Goal: Task Accomplishment & Management: Use online tool/utility

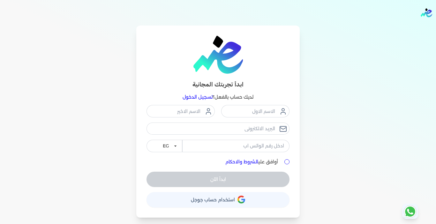
click at [201, 100] on link "تسجيل الدخول" at bounding box center [198, 97] width 30 height 6
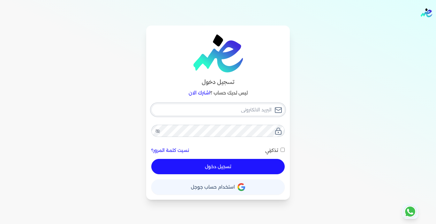
type input "[EMAIL_ADDRESS][DOMAIN_NAME]"
click at [222, 170] on button "تسجيل دخول" at bounding box center [217, 166] width 133 height 15
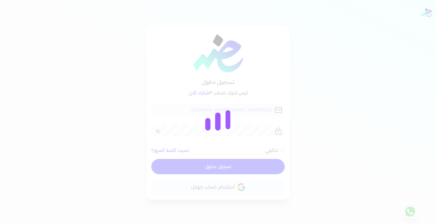
checkbox input "false"
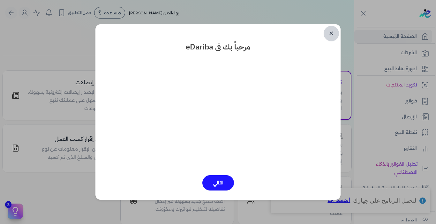
click at [333, 31] on link "✕" at bounding box center [331, 33] width 15 height 15
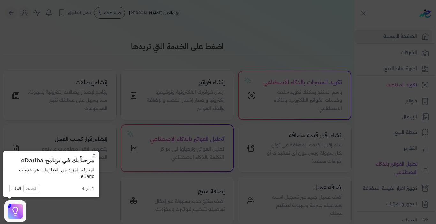
click at [94, 154] on button "×" at bounding box center [94, 155] width 10 height 9
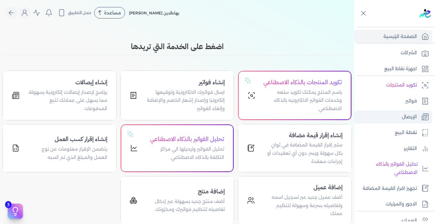
click at [410, 116] on p "الإيصال" at bounding box center [409, 117] width 15 height 8
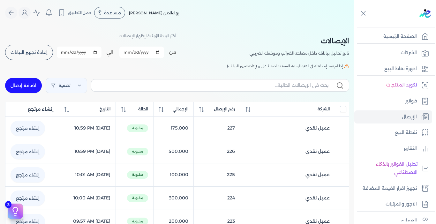
click at [18, 83] on link "اضافة إيصال" at bounding box center [23, 85] width 37 height 15
select select "EGP"
select select "EGS"
select select "B"
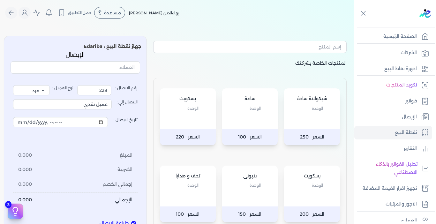
click at [192, 122] on div "بسكويت الوحدة" at bounding box center [188, 108] width 56 height 41
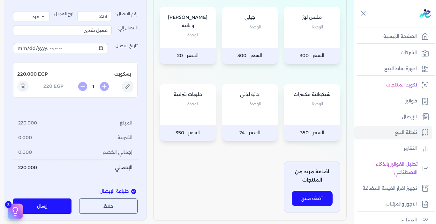
scroll to position [255, 0]
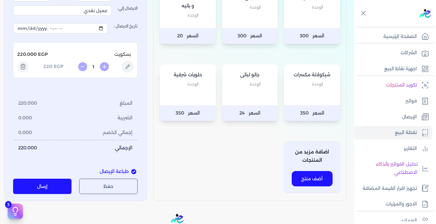
click at [59, 185] on button "إرسال" at bounding box center [42, 186] width 58 height 15
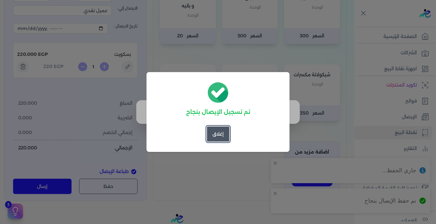
click at [213, 136] on button "إغلاق" at bounding box center [218, 133] width 23 height 15
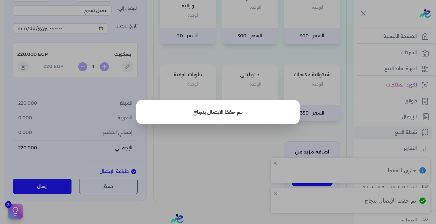
click at [223, 149] on button "close" at bounding box center [218, 112] width 436 height 224
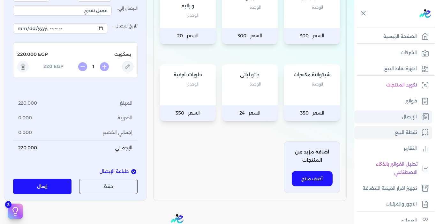
click at [403, 119] on p "الإيصال" at bounding box center [409, 117] width 15 height 8
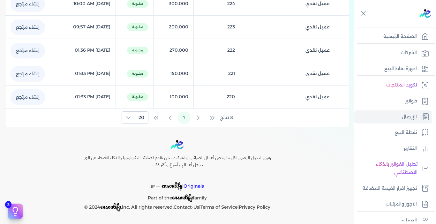
scroll to position [3, 0]
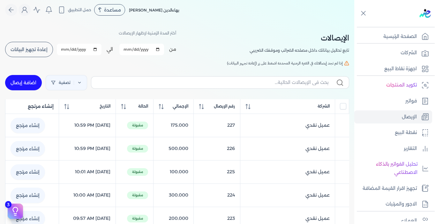
click at [40, 50] on span "إعادة تجهيز البيانات" at bounding box center [29, 49] width 37 height 4
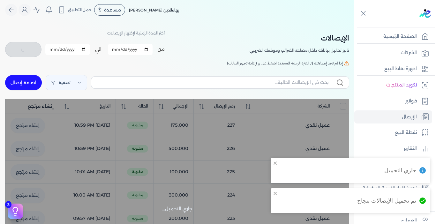
checkbox input "false"
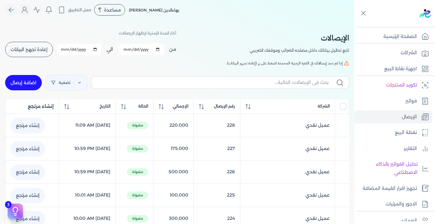
click at [25, 81] on link "اضافة إيصال" at bounding box center [23, 82] width 37 height 15
select select "EGP"
select select "EGS"
select select "B"
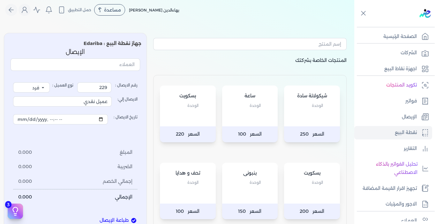
scroll to position [35, 0]
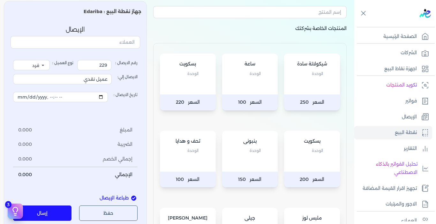
click at [291, 151] on p "الوحدة" at bounding box center [311, 151] width 43 height 8
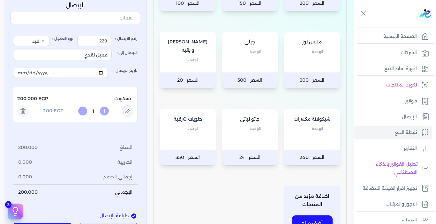
scroll to position [258, 0]
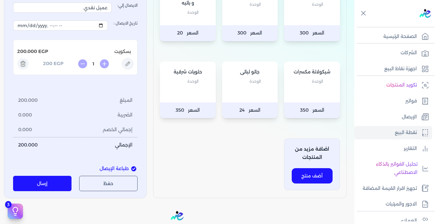
click at [68, 178] on button "إرسال" at bounding box center [42, 183] width 58 height 15
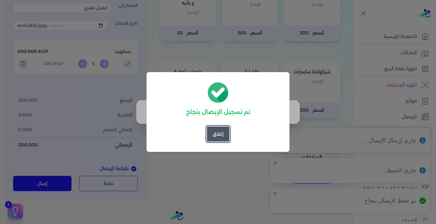
click at [215, 135] on button "إغلاق" at bounding box center [218, 133] width 23 height 15
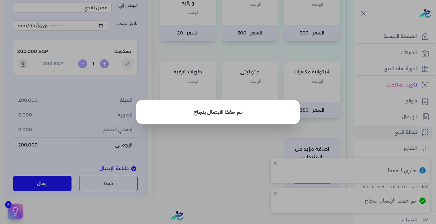
click at [235, 147] on button "close" at bounding box center [218, 112] width 436 height 224
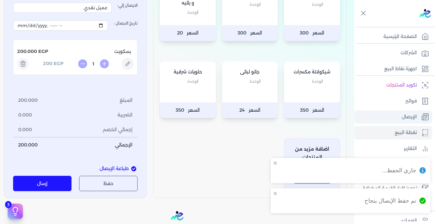
click at [410, 112] on link "الإيصال" at bounding box center [393, 116] width 78 height 13
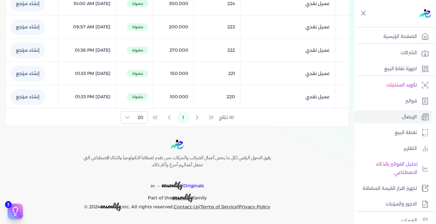
scroll to position [42, 0]
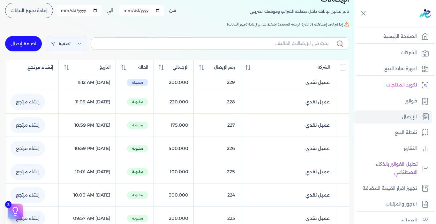
click at [44, 14] on button "إعادة تجهيز البيانات" at bounding box center [29, 10] width 48 height 15
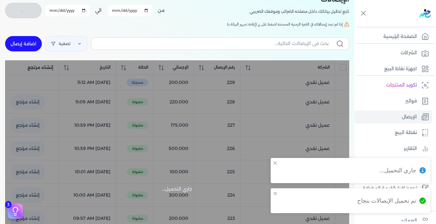
checkbox input "false"
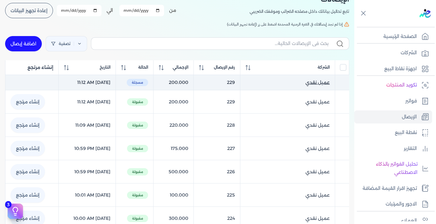
click at [326, 83] on span "عميل نقدي" at bounding box center [317, 82] width 24 height 7
select select "EGP"
select select "EGS"
select select "B"
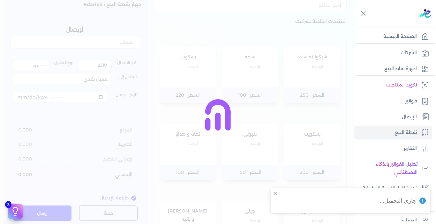
type input "229"
type input "[DATE]T11:12:21"
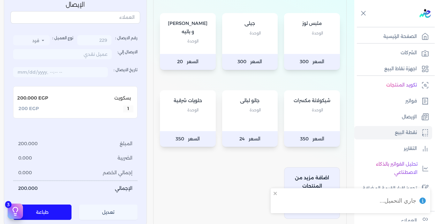
scroll to position [297, 0]
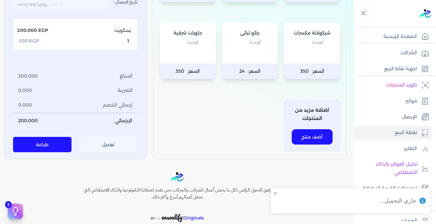
click at [104, 145] on button "تعديل" at bounding box center [108, 144] width 58 height 15
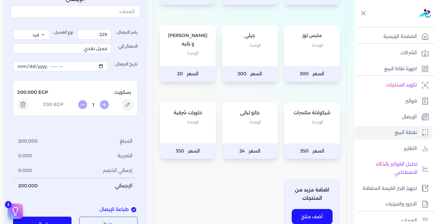
scroll to position [170, 0]
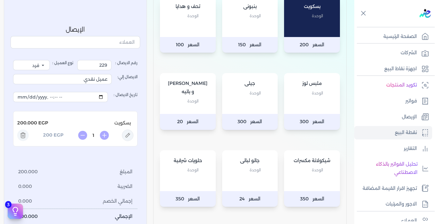
click at [24, 134] on icon at bounding box center [22, 135] width 11 height 11
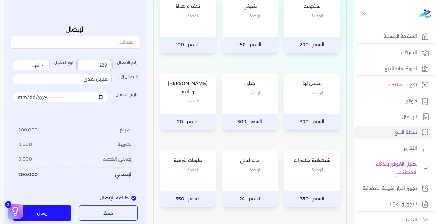
drag, startPoint x: 89, startPoint y: 66, endPoint x: 122, endPoint y: 71, distance: 32.6
click at [122, 71] on div "رقم الايصال : 229 نوع العميل : فرد شركة شخص اجنبي الايصال إلي: عميل نقدي تاريخ …" at bounding box center [75, 121] width 124 height 122
type input "230"
click at [97, 121] on div "رقم الايصال : 230 نوع العميل : فرد شركة شخص اجنبي الايصال إلي: عميل نقدي تاريخ …" at bounding box center [75, 121] width 124 height 122
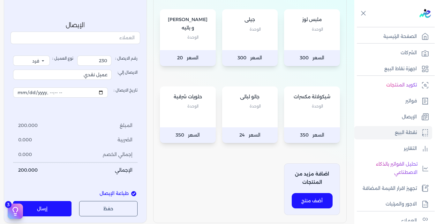
click at [203, 44] on div "بيتزا و باتيه الوحدة" at bounding box center [188, 29] width 56 height 41
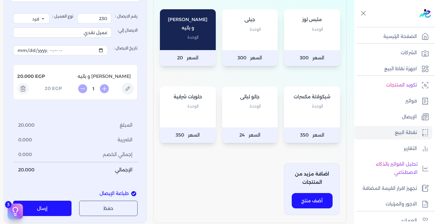
click at [107, 87] on icon at bounding box center [104, 88] width 9 height 9
type input "2"
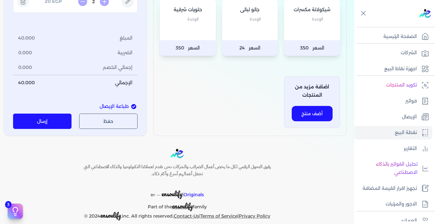
scroll to position [329, 0]
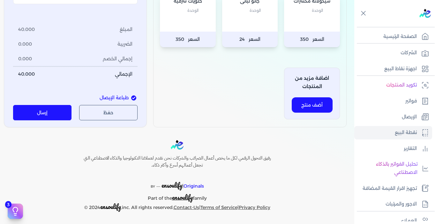
click at [65, 112] on button "إرسال" at bounding box center [42, 112] width 58 height 15
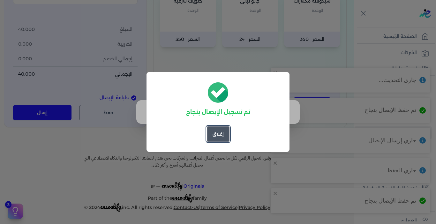
click at [217, 131] on button "إغلاق" at bounding box center [218, 133] width 23 height 15
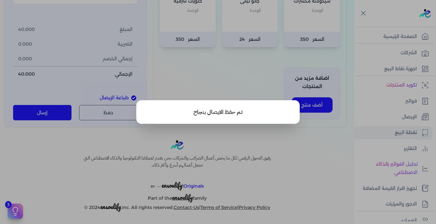
click at [236, 132] on button "close" at bounding box center [218, 112] width 436 height 224
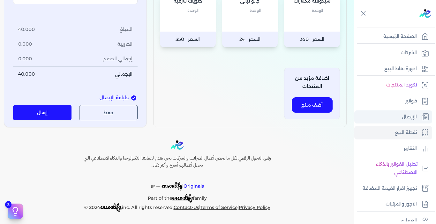
click at [396, 116] on link "الإيصال" at bounding box center [393, 116] width 78 height 13
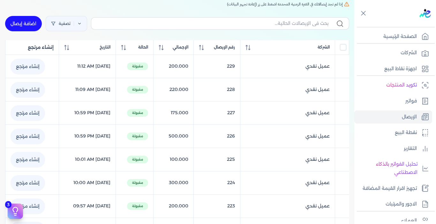
scroll to position [49, 0]
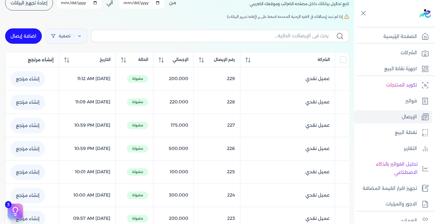
click at [25, 4] on span "إعادة تجهيز البيانات" at bounding box center [29, 3] width 37 height 4
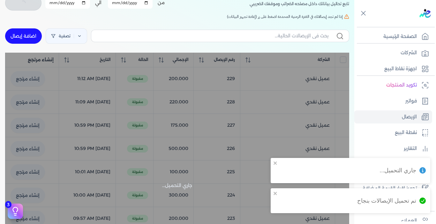
checkbox input "false"
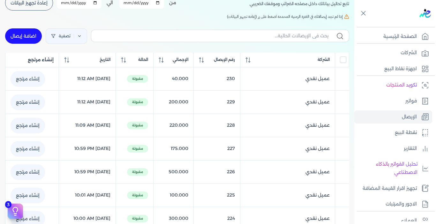
scroll to position [0, 0]
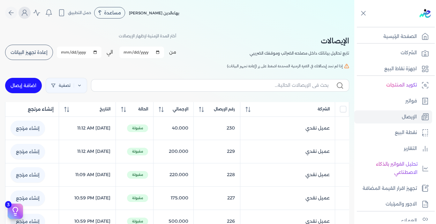
click at [27, 13] on icon "Global" at bounding box center [24, 14] width 5 height 3
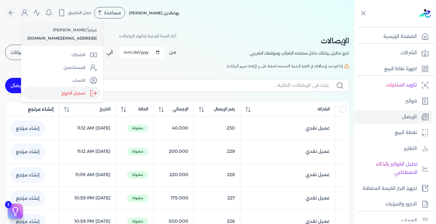
click at [78, 91] on label "تسجيل الخروج" at bounding box center [62, 93] width 77 height 13
click at [354, 26] on input "Close" at bounding box center [354, 26] width 0 height 0
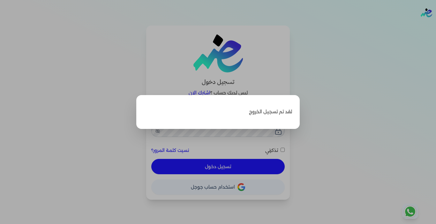
type input "[EMAIL_ADDRESS][DOMAIN_NAME]"
checkbox input "false"
click at [358, 102] on label "Close" at bounding box center [218, 112] width 436 height 224
click at [436, 26] on input "Close" at bounding box center [436, 26] width 0 height 0
